Goal: Transaction & Acquisition: Obtain resource

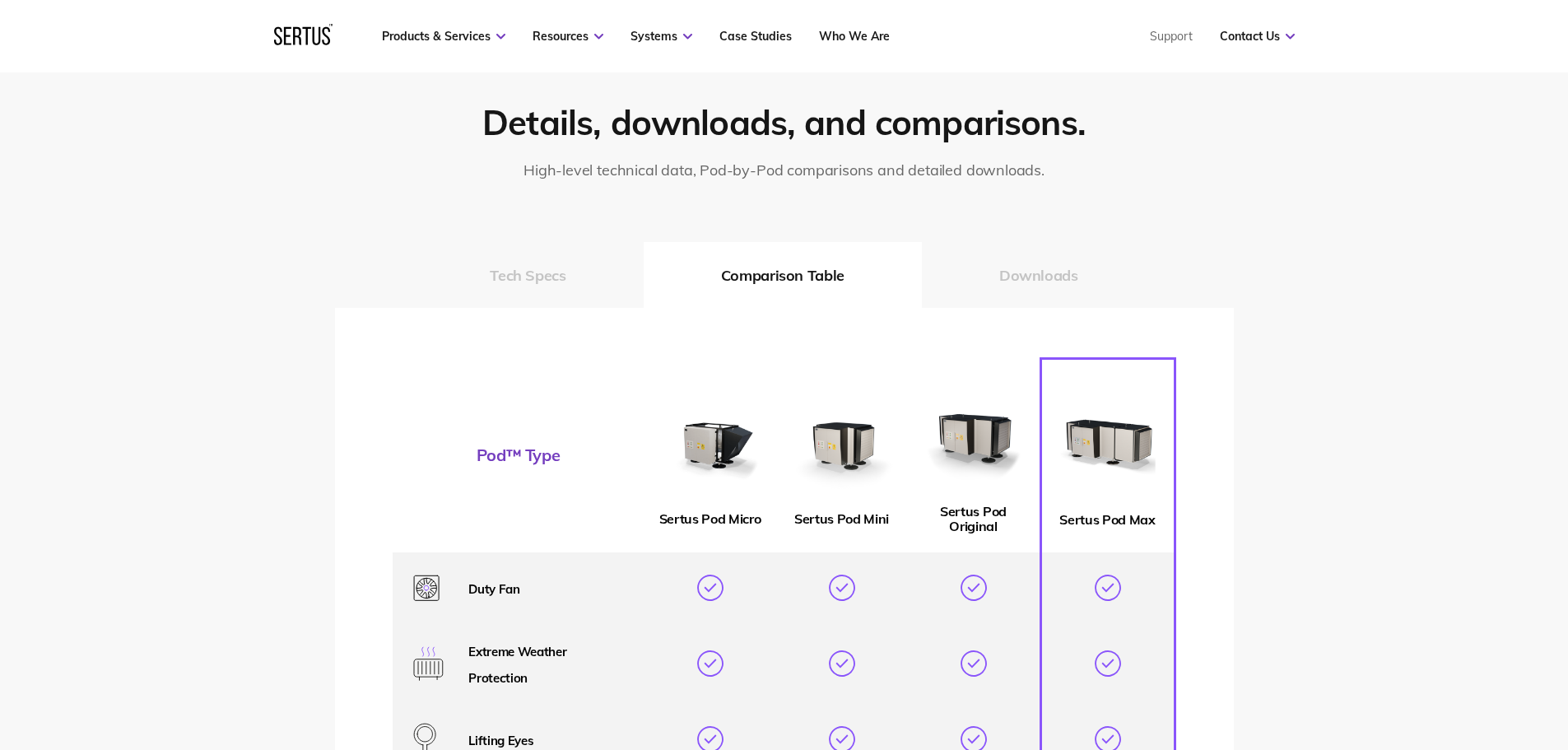
scroll to position [2470, 0]
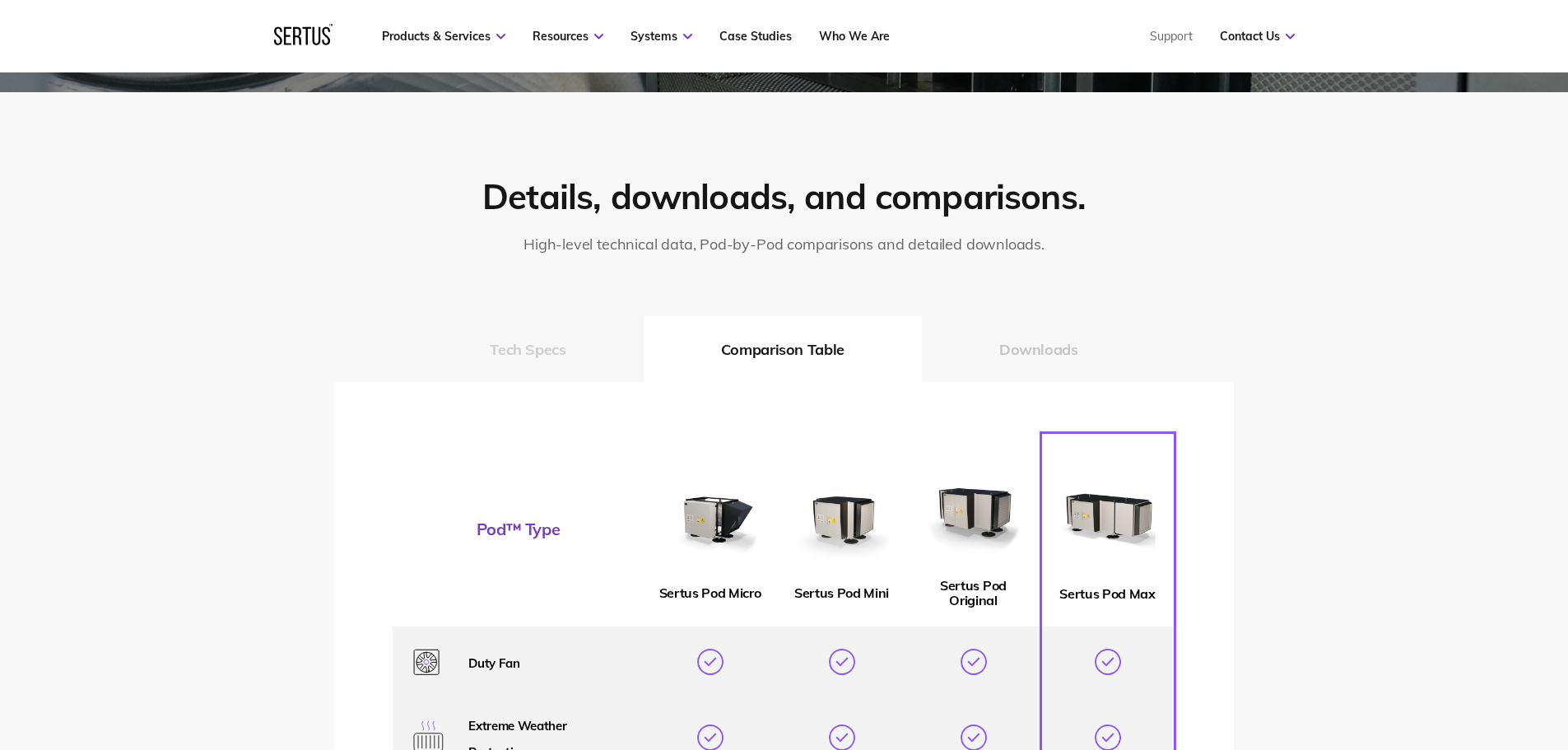
click at [539, 340] on button "Tech Specs" at bounding box center [527, 350] width 231 height 66
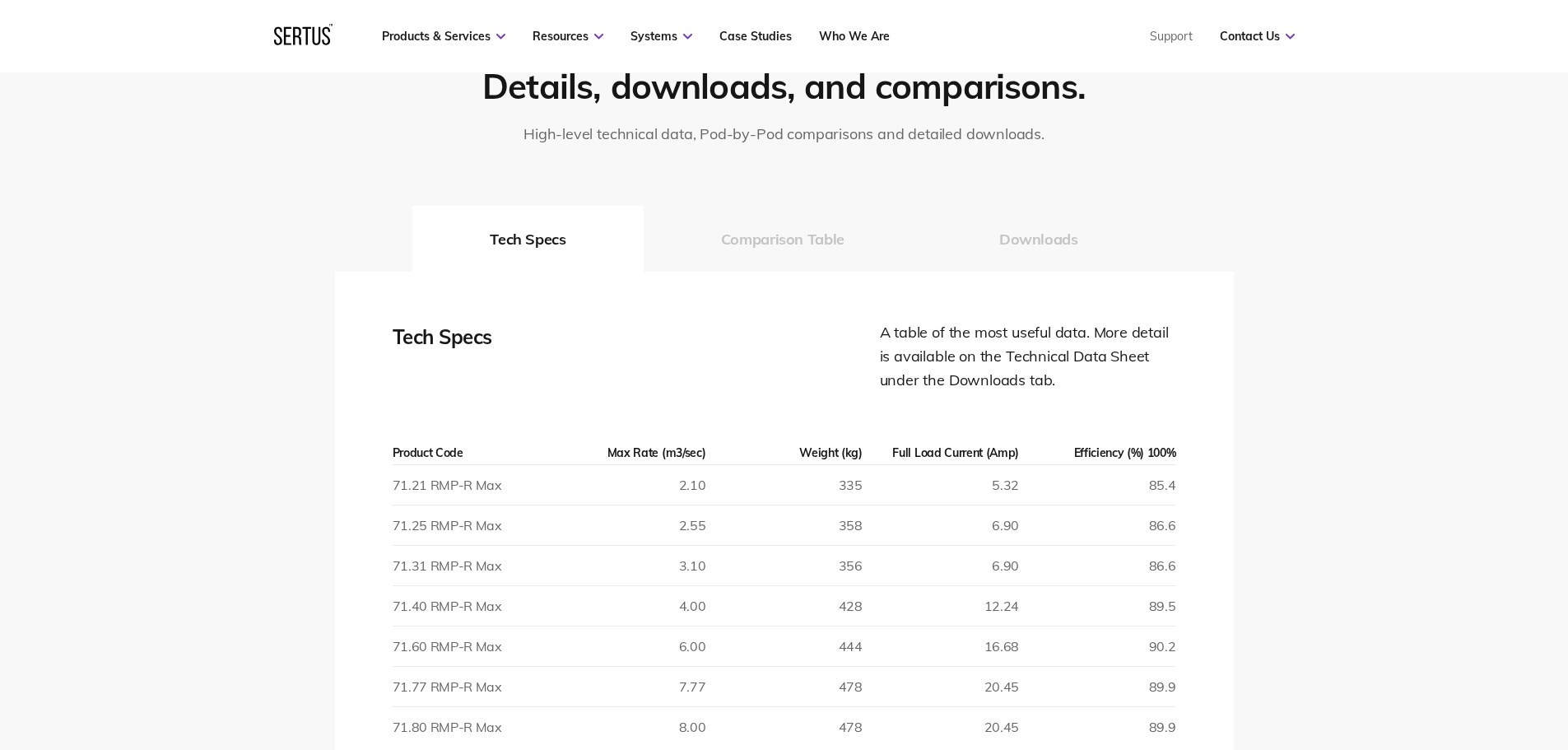
scroll to position [2580, 0]
click at [793, 265] on button "Comparison Table" at bounding box center [782, 239] width 278 height 66
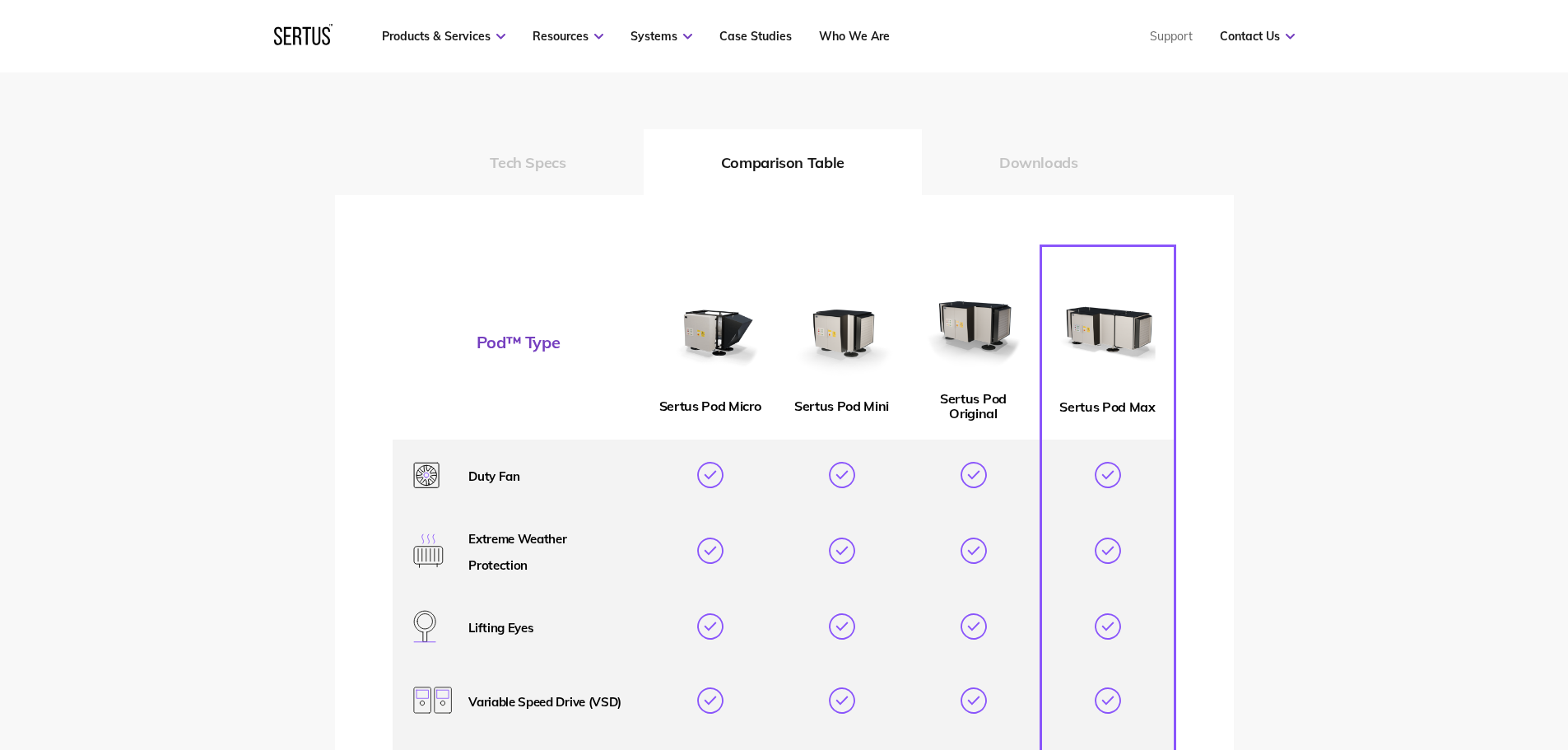
scroll to position [2634, 0]
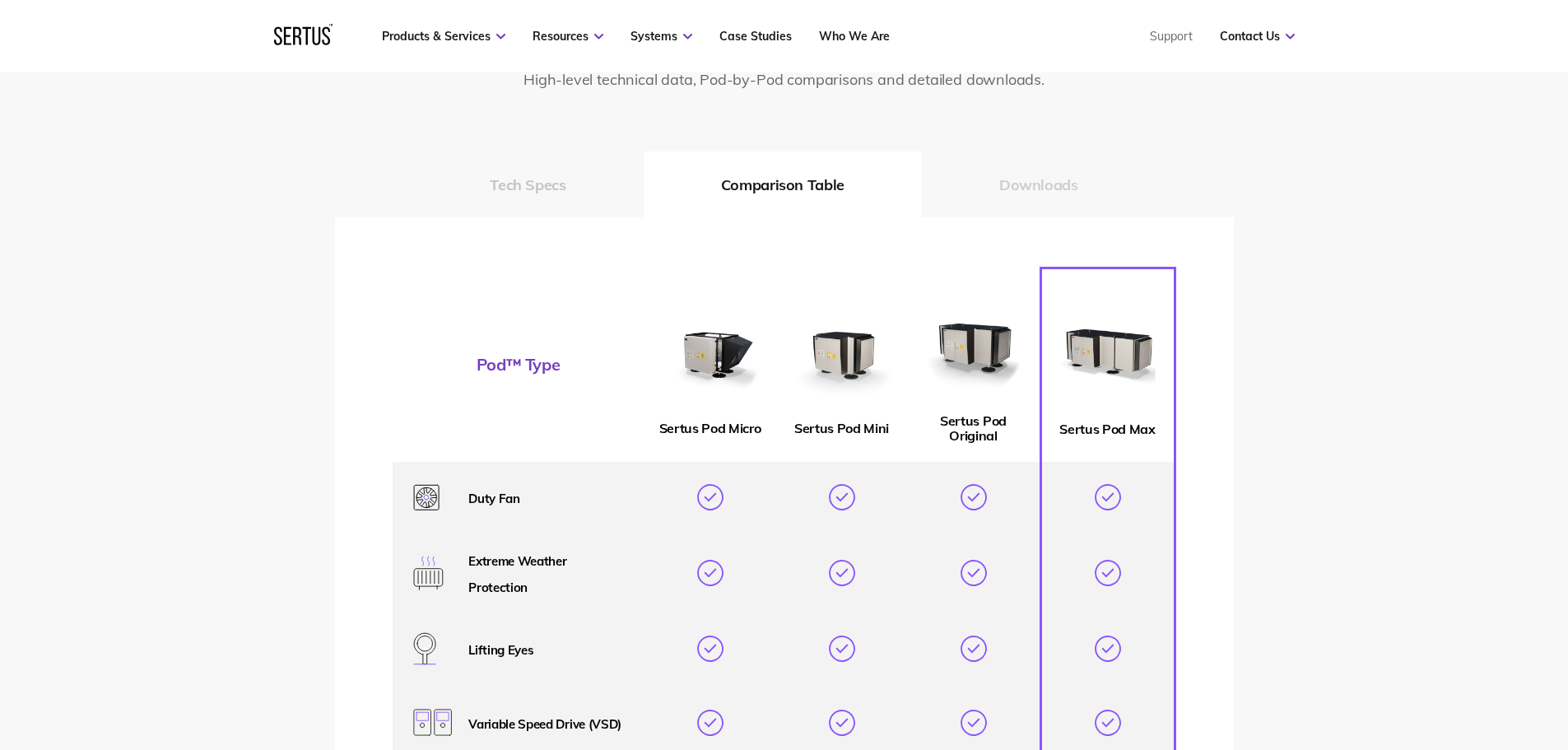
click at [1058, 180] on button "Downloads" at bounding box center [1039, 185] width 234 height 66
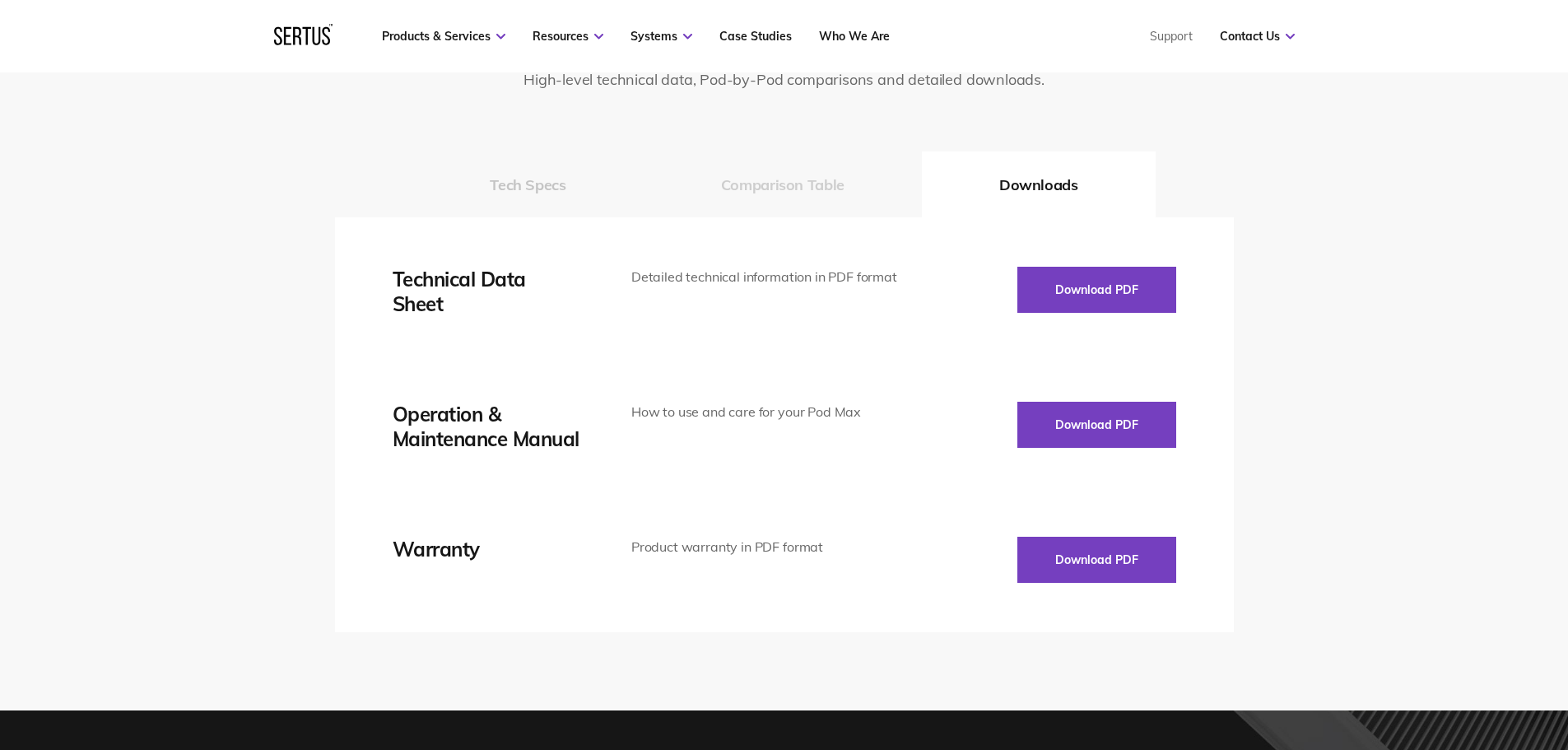
click at [858, 191] on button "Comparison Table" at bounding box center [782, 185] width 278 height 66
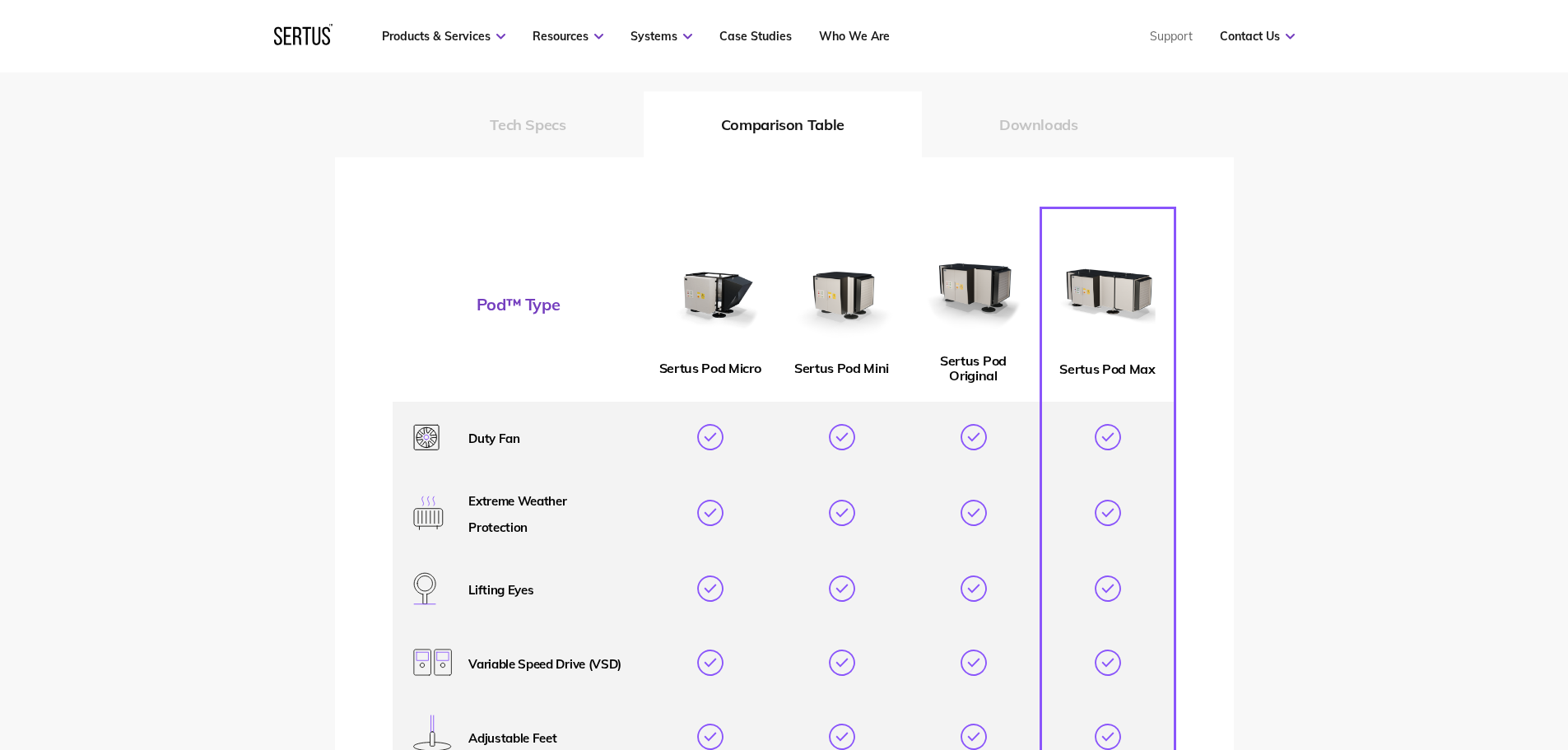
scroll to position [2415, 0]
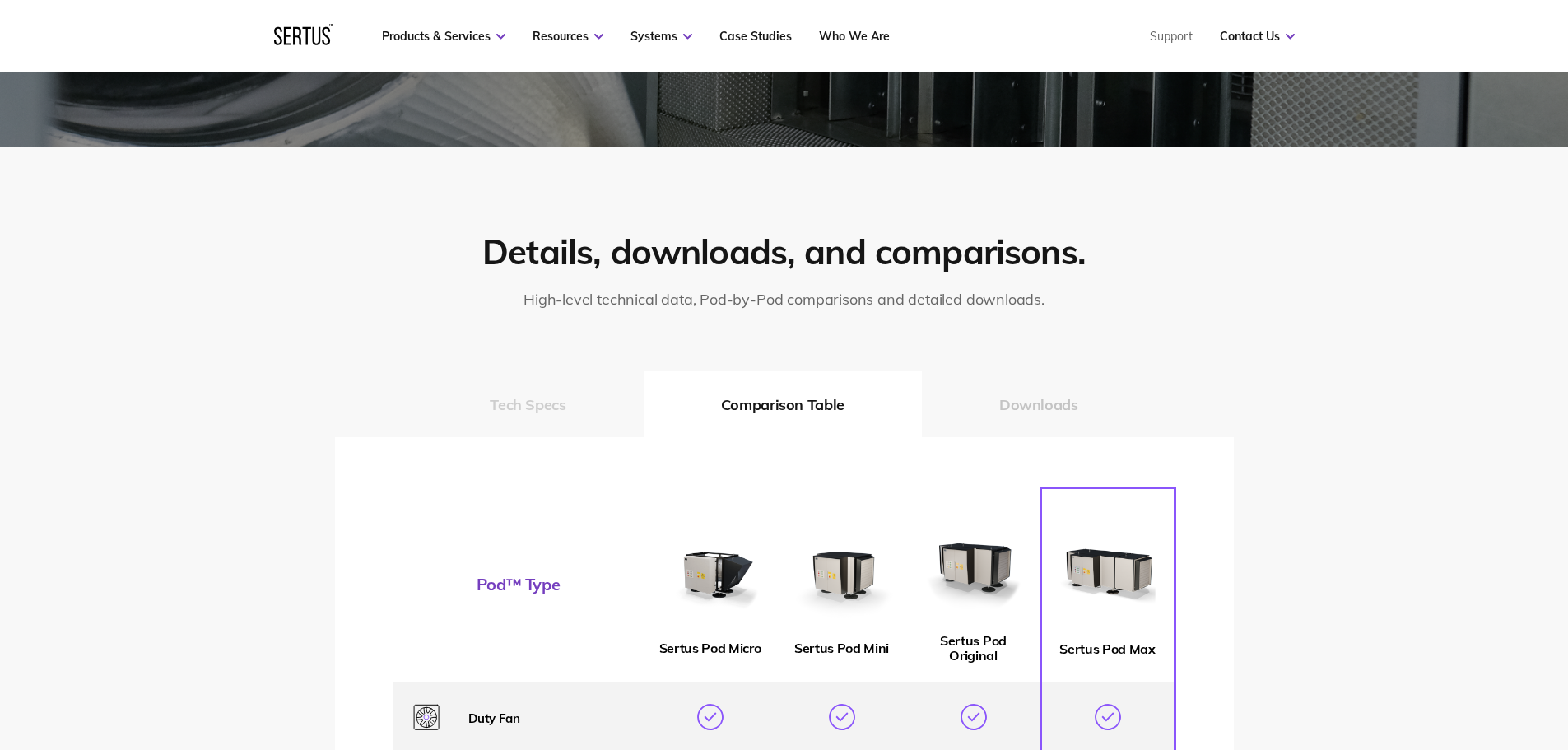
click at [562, 413] on button "Tech Specs" at bounding box center [527, 404] width 231 height 66
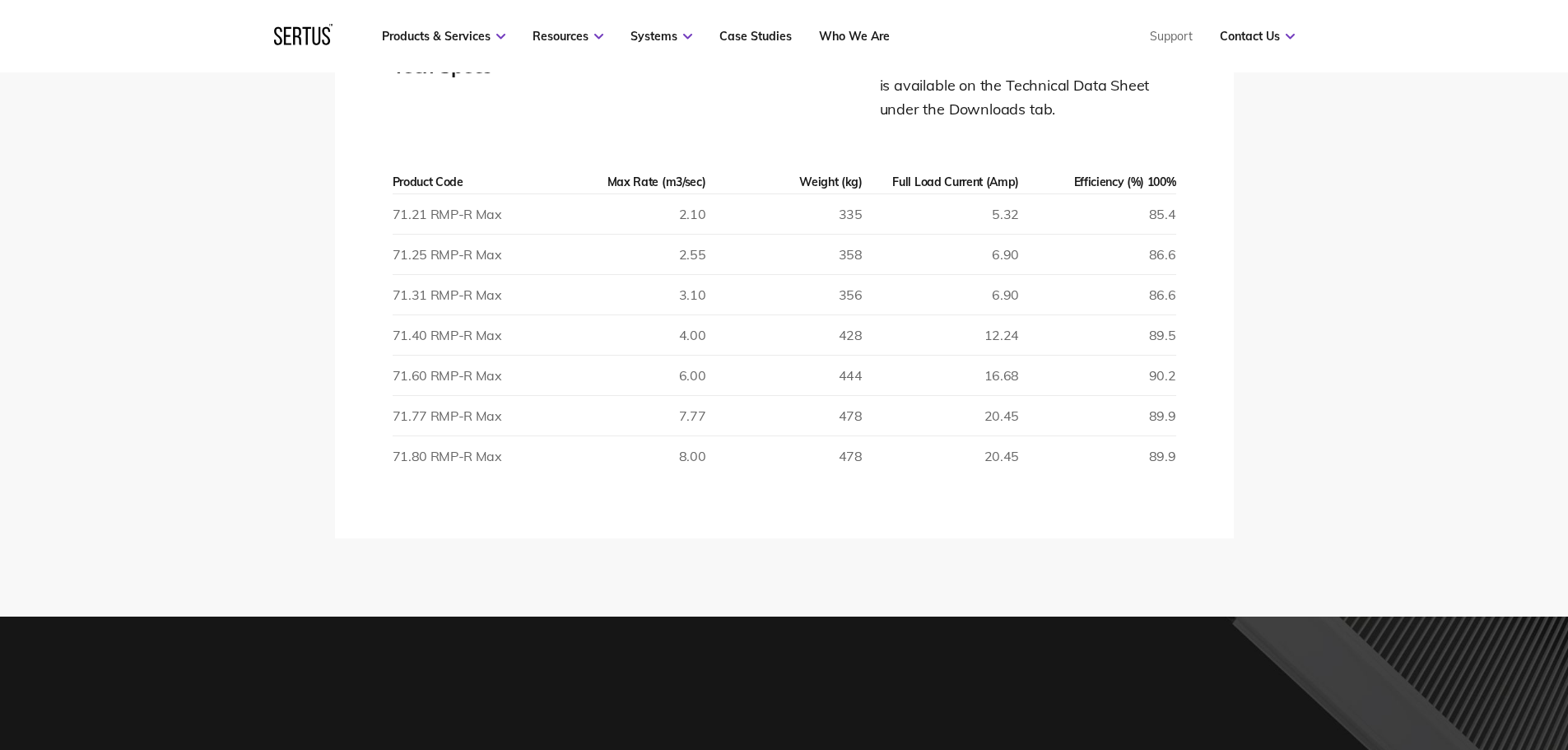
scroll to position [2855, 0]
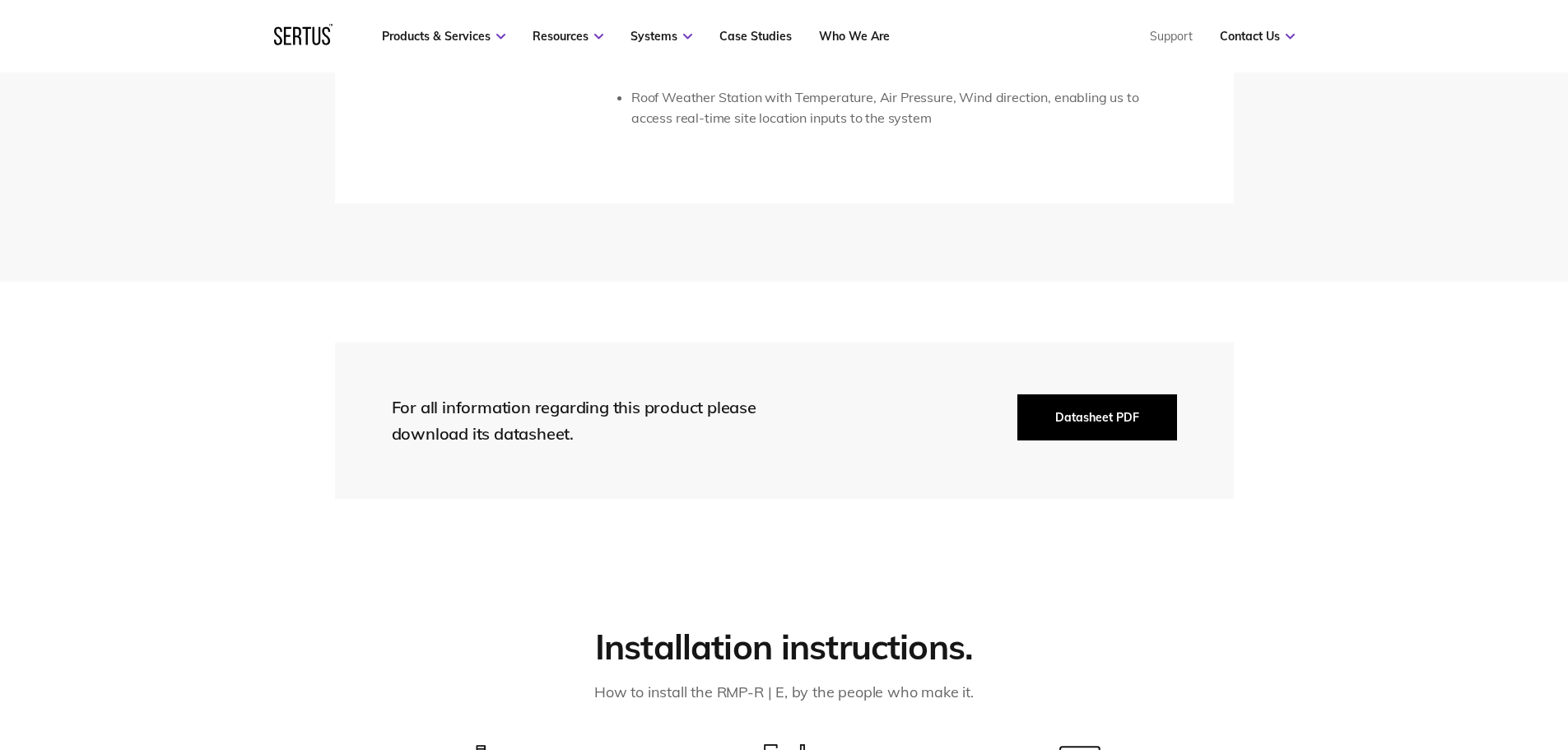
scroll to position [3897, 0]
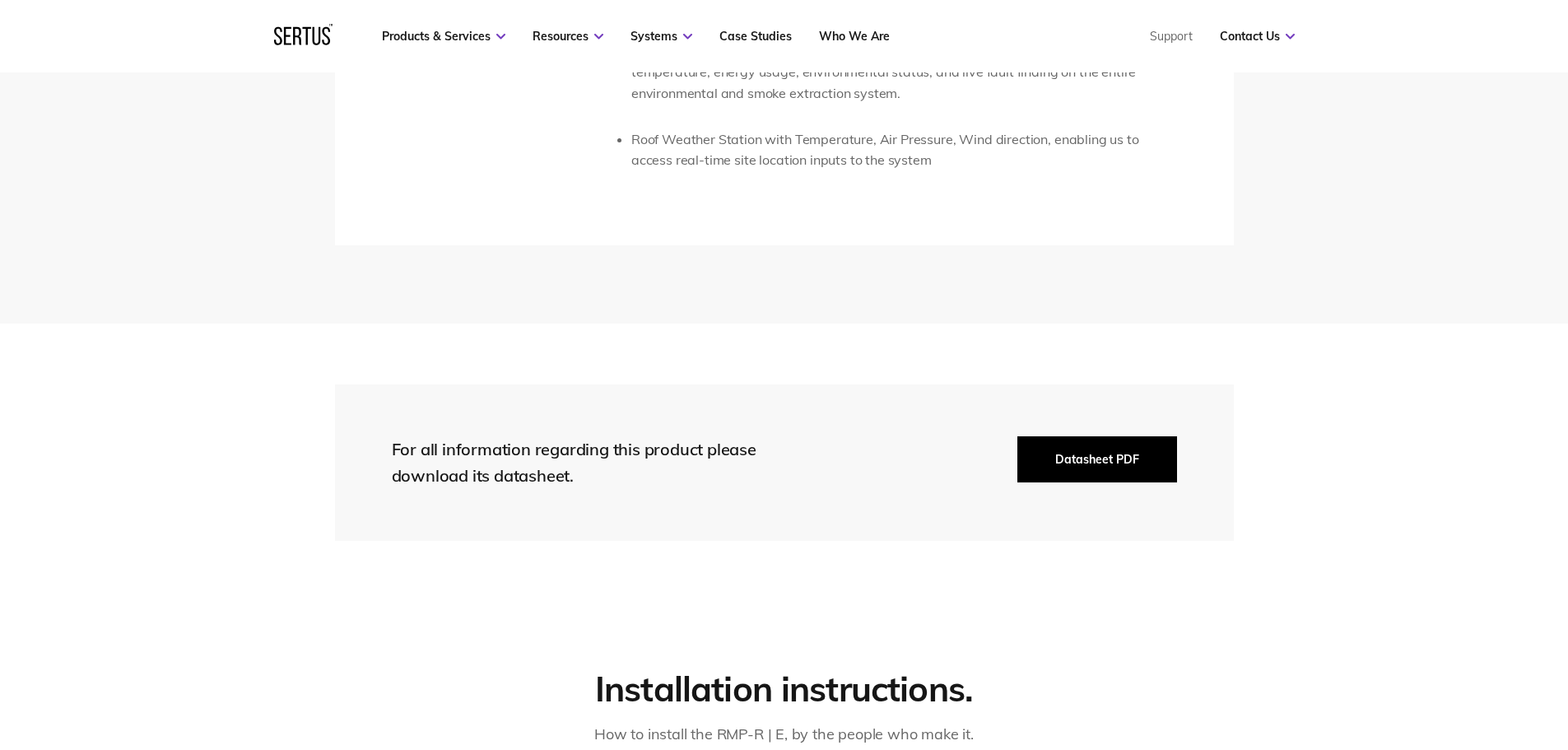
click at [1125, 436] on button "Datasheet PDF" at bounding box center [1097, 459] width 160 height 46
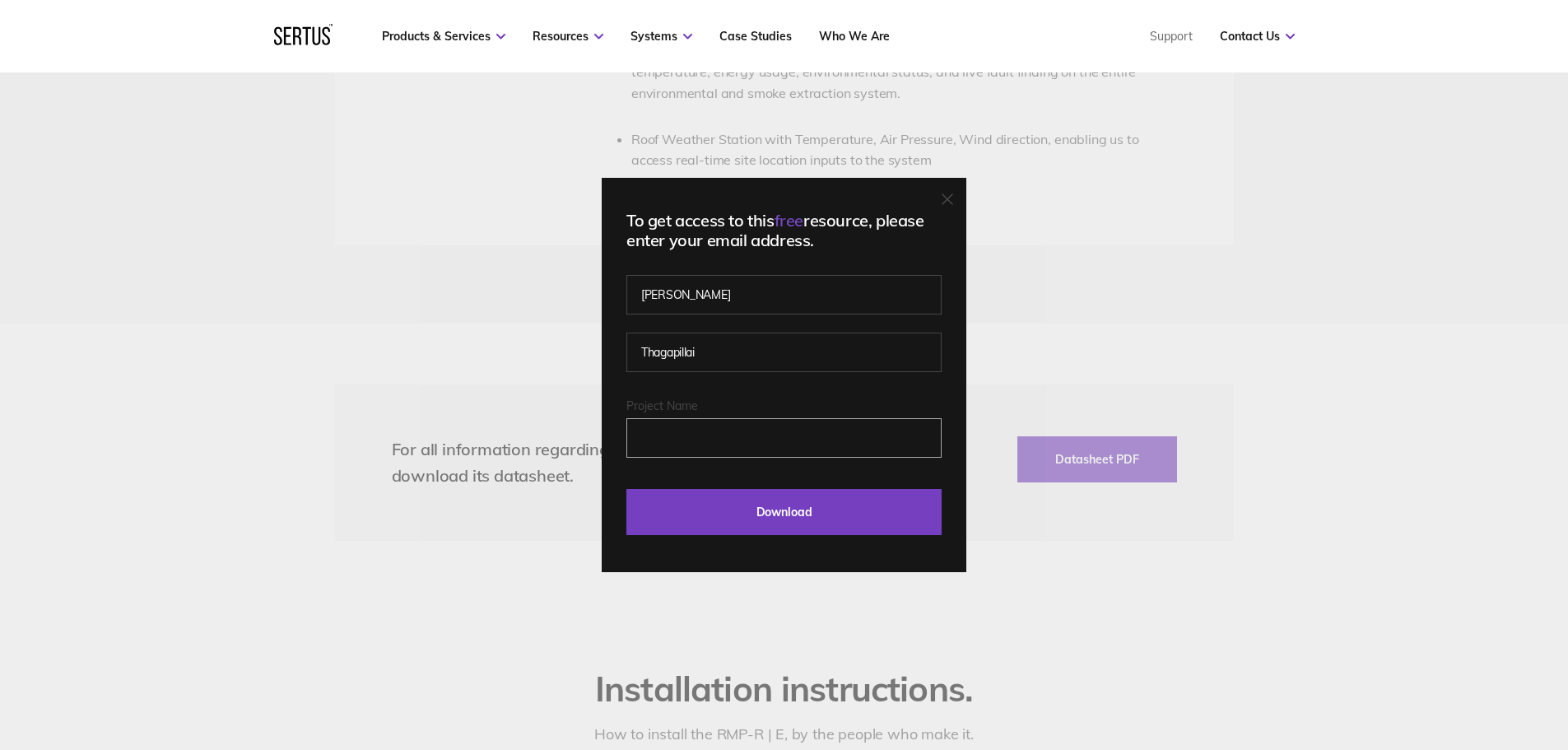
click at [842, 437] on input "Project Name" at bounding box center [784, 438] width 315 height 40
type input "[GEOGRAPHIC_DATA]"
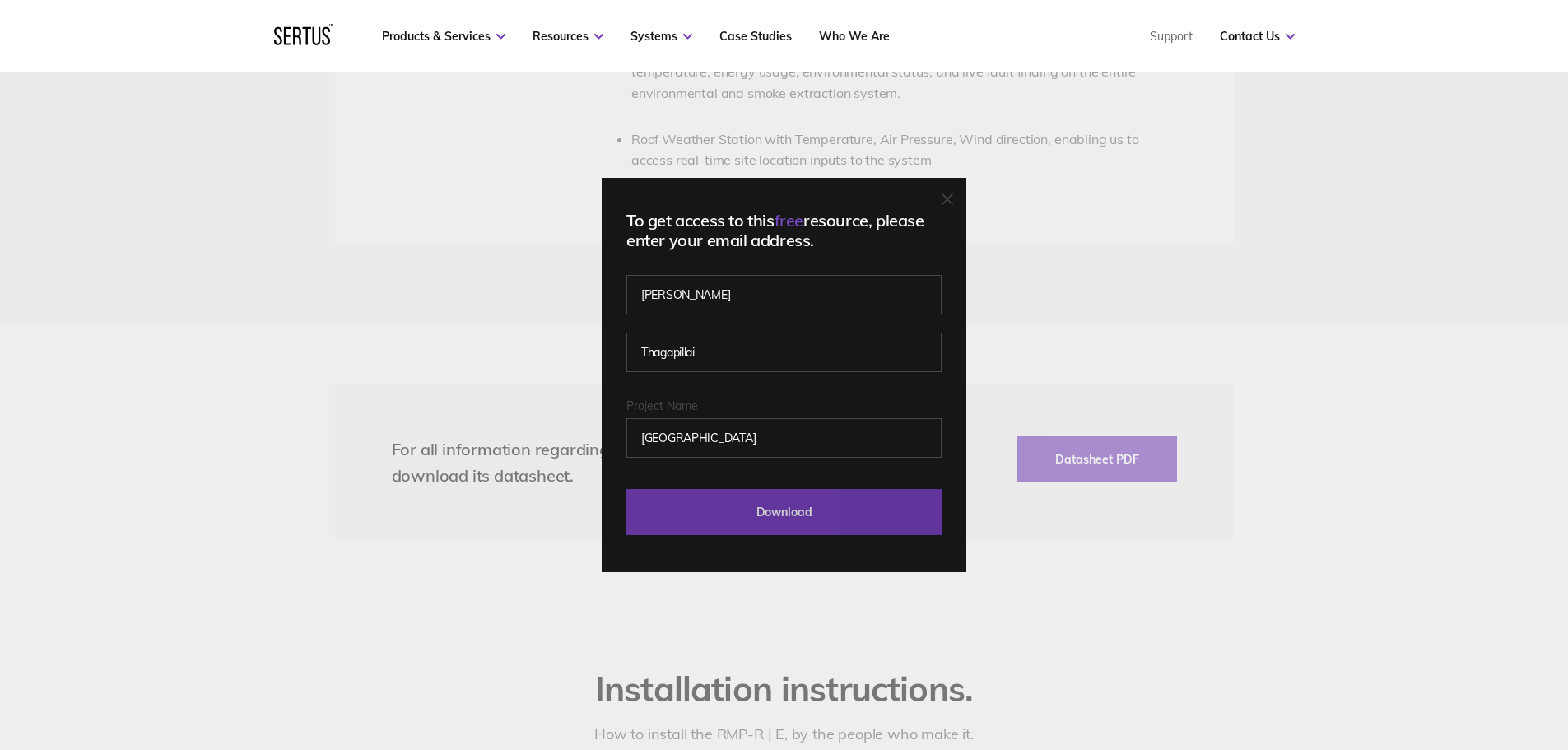
click at [790, 513] on input "Download" at bounding box center [784, 512] width 315 height 46
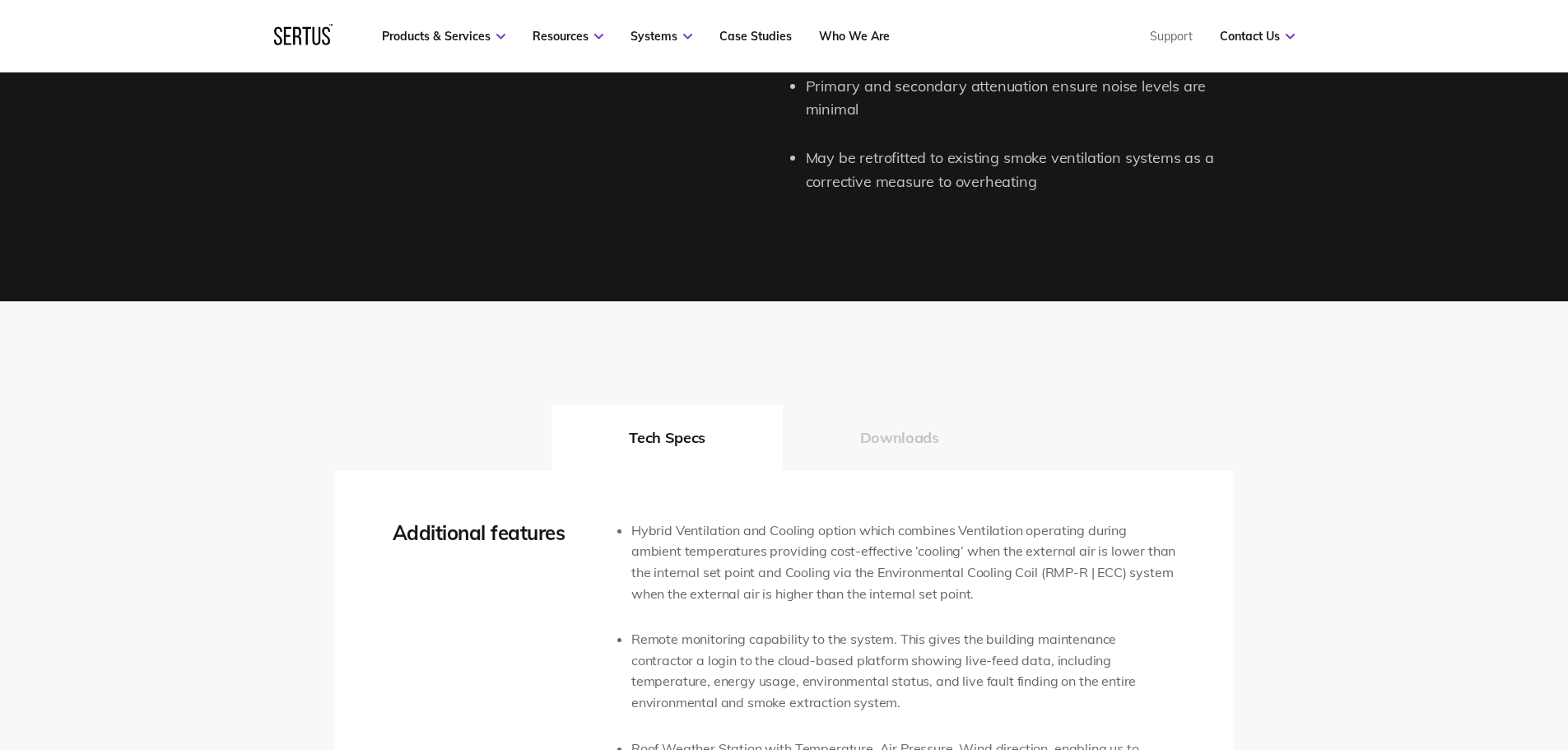
scroll to position [3073, 0]
